Goal: Information Seeking & Learning: Check status

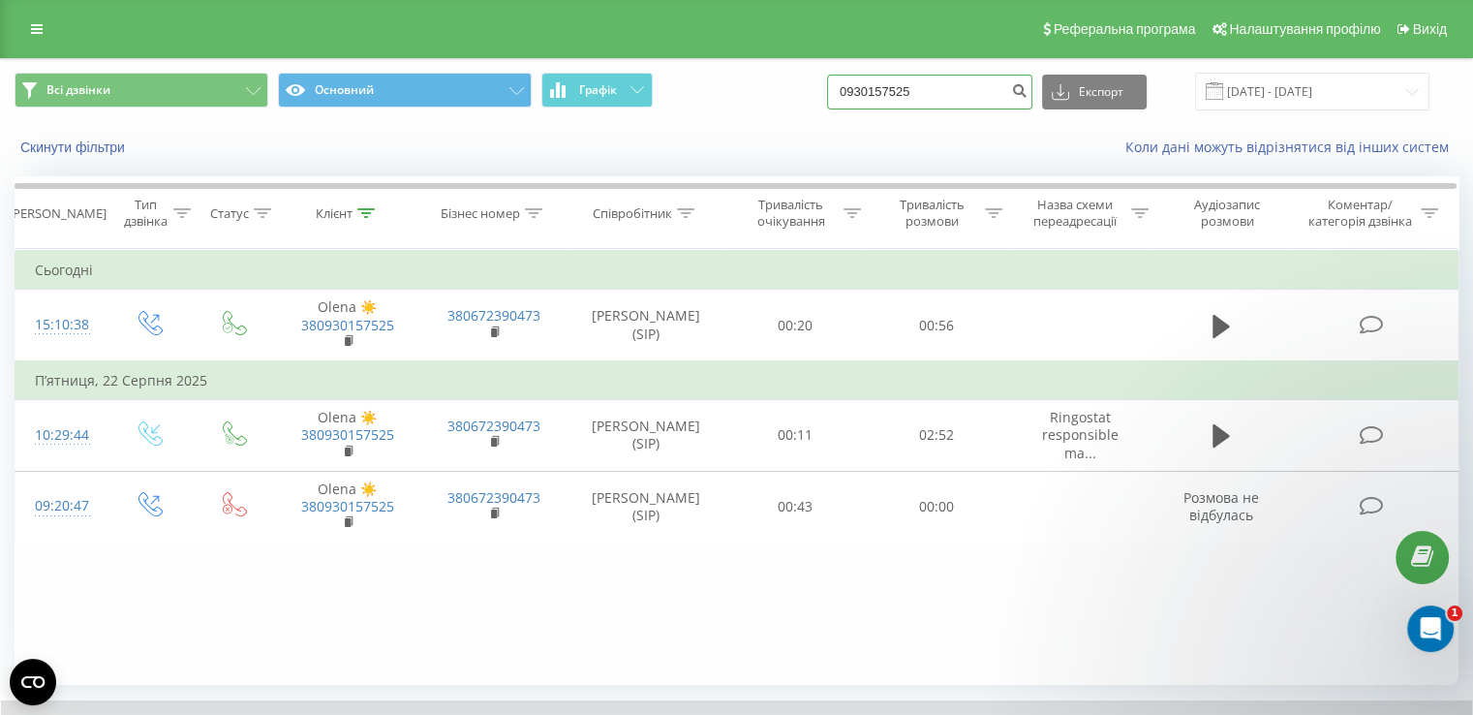
click at [957, 91] on input "0930157525" at bounding box center [929, 92] width 205 height 35
paste input "+380 97 159 7966"
click at [894, 93] on input "0+380 97 159 7966" at bounding box center [929, 92] width 205 height 35
type input "0 97 159 7966"
